Goal: Information Seeking & Learning: Learn about a topic

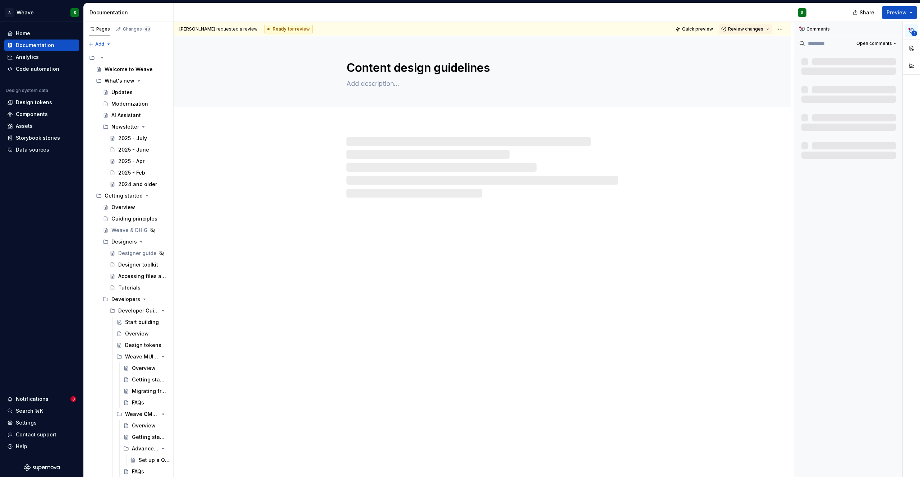
type textarea "*"
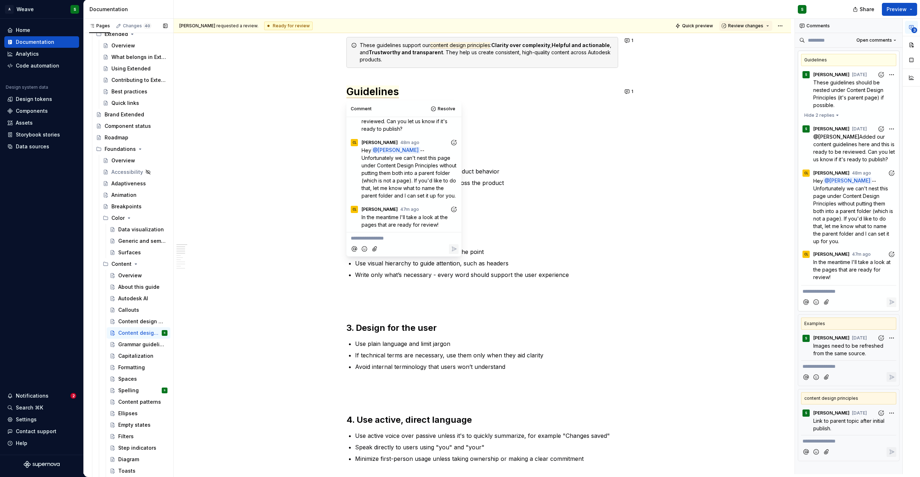
scroll to position [702, 0]
click at [387, 238] on p "**********" at bounding box center [404, 239] width 106 height 8
type textarea "*"
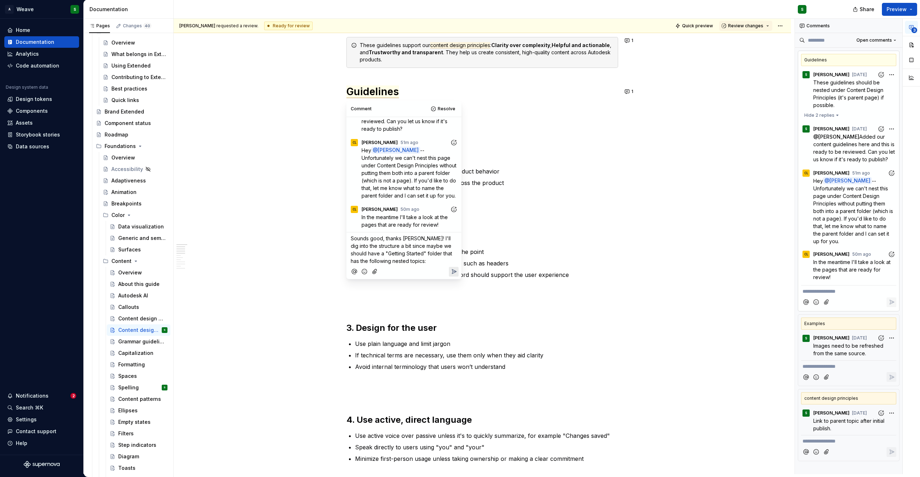
scroll to position [129, 0]
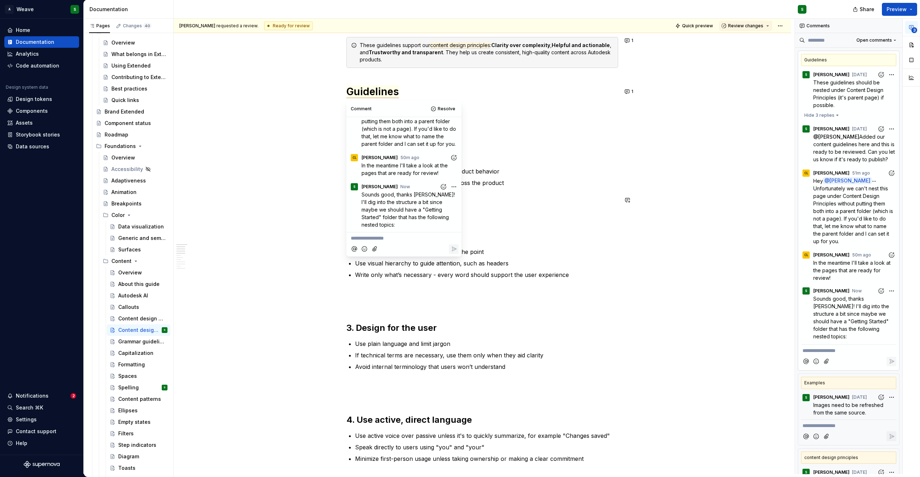
click at [447, 189] on html "A Weave S Home Documentation Analytics Code automation Design system data Desig…" at bounding box center [460, 238] width 920 height 477
click at [426, 199] on span "Edit comment" at bounding box center [427, 200] width 34 height 7
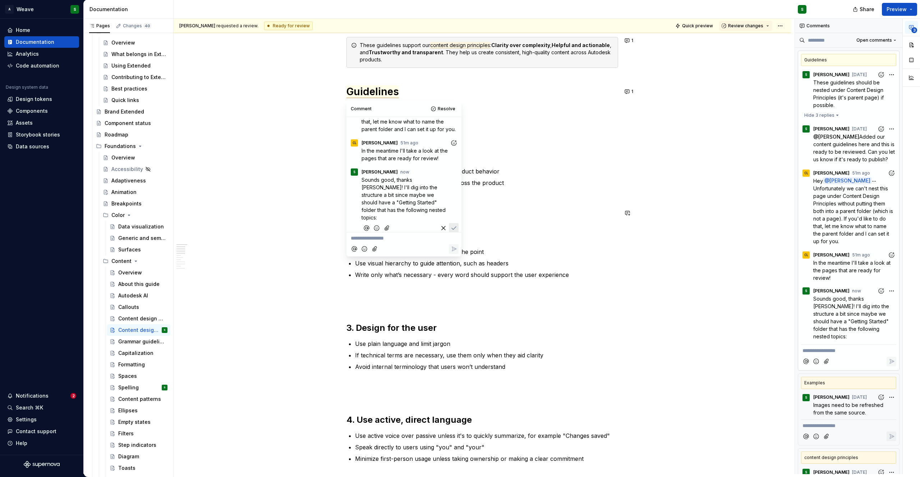
scroll to position [153, 0]
click at [362, 214] on span "Content design principles" at bounding box center [392, 217] width 61 height 6
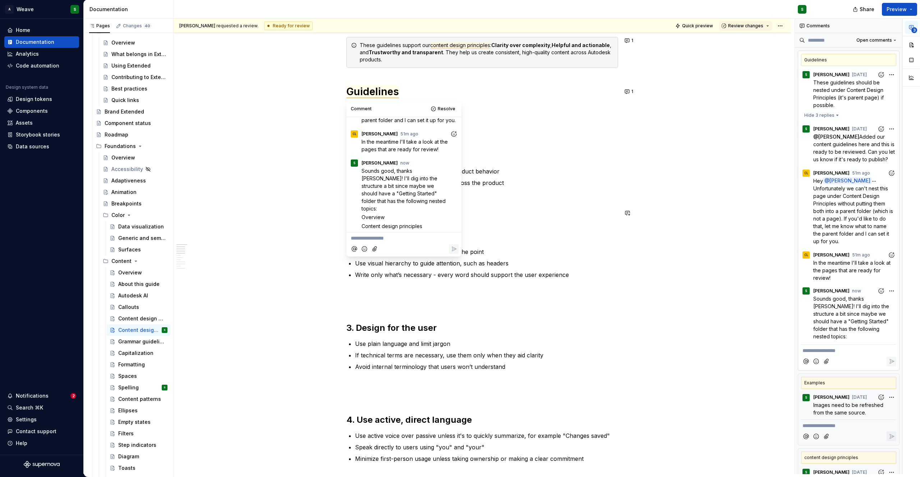
click at [409, 231] on p "Content design" at bounding box center [406, 235] width 88 height 8
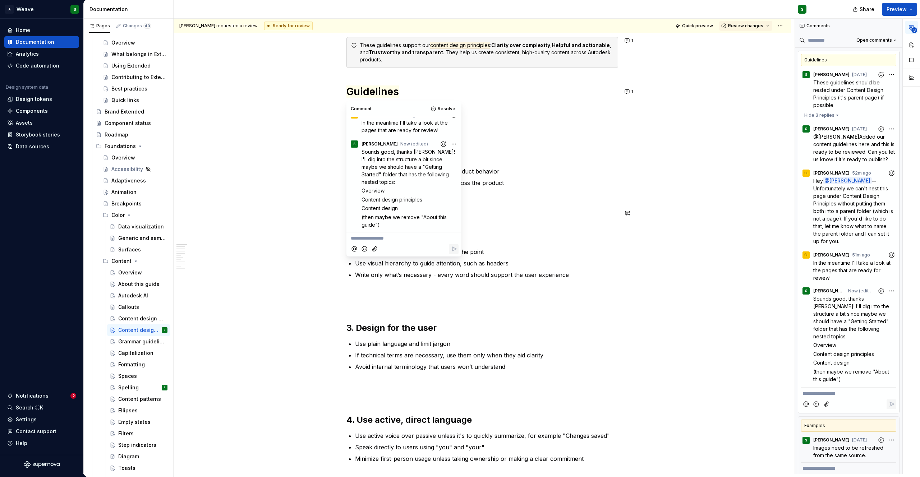
scroll to position [172, 0]
click at [382, 239] on p "**********" at bounding box center [404, 239] width 106 height 8
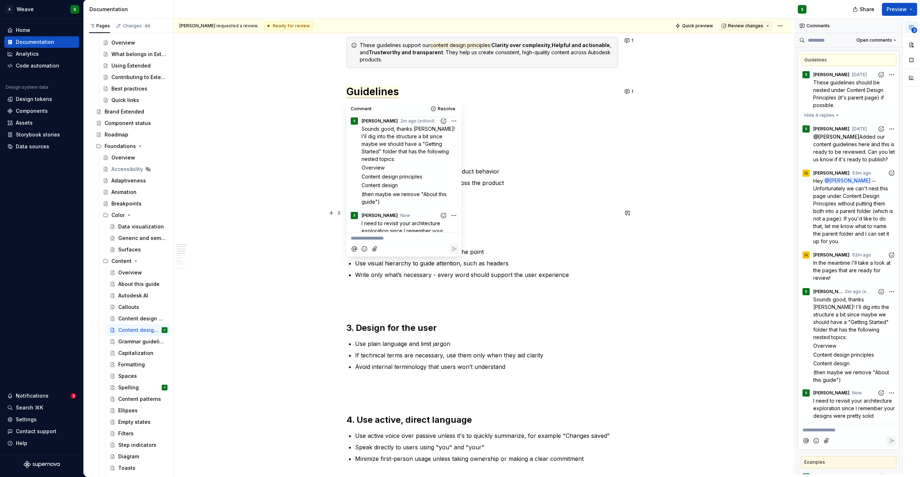
scroll to position [209, 0]
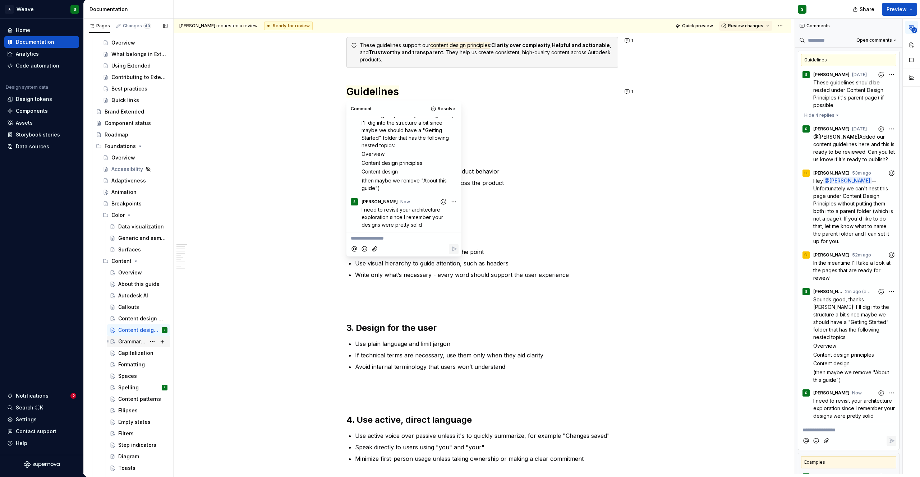
click at [127, 341] on div "Grammar guidelines" at bounding box center [132, 341] width 28 height 7
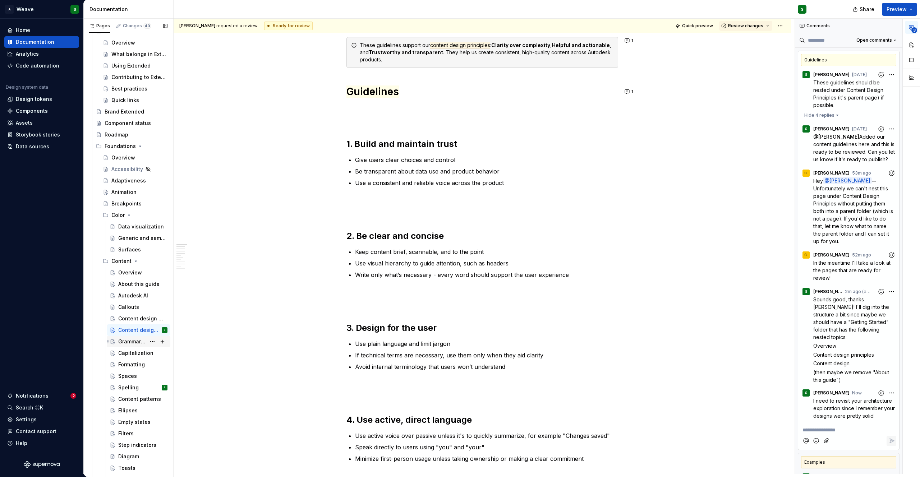
click at [127, 341] on div "Grammar guidelines" at bounding box center [132, 341] width 28 height 7
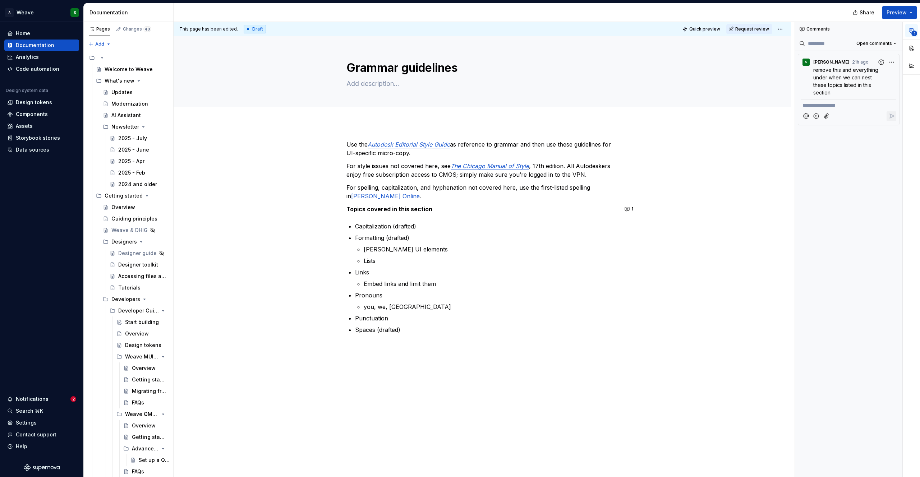
type textarea "*"
